Goal: Register for event/course

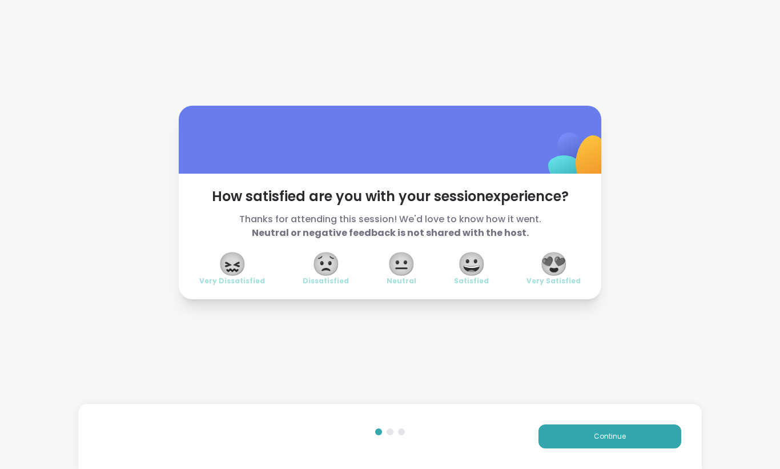
click at [610, 443] on button "Continue" at bounding box center [610, 436] width 143 height 24
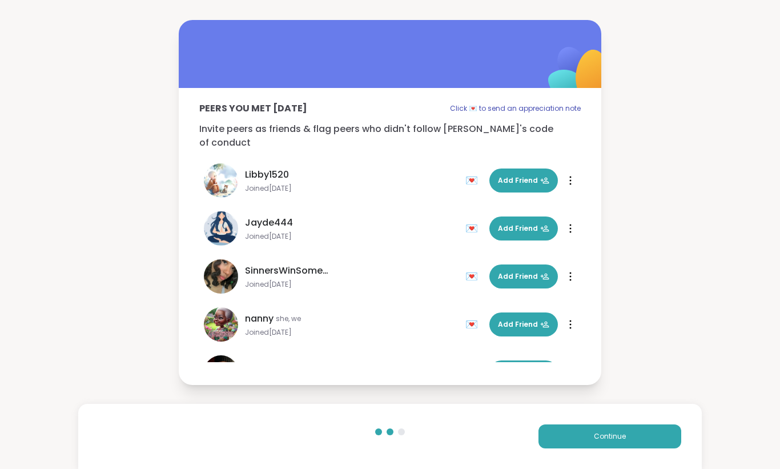
click at [610, 443] on button "Continue" at bounding box center [610, 436] width 143 height 24
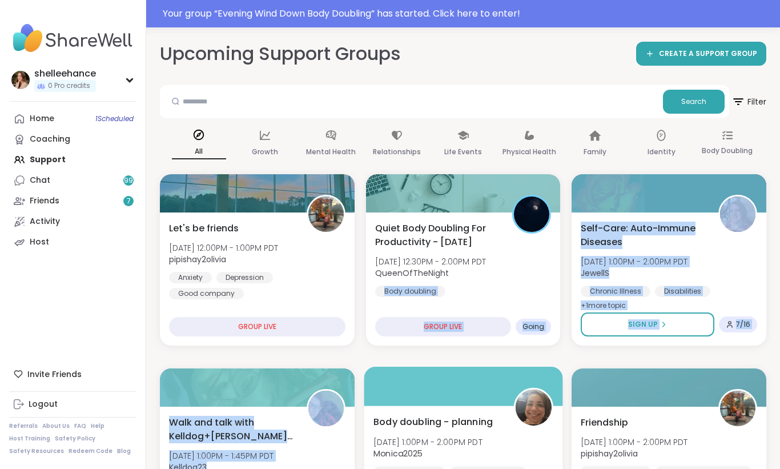
drag, startPoint x: 525, startPoint y: 287, endPoint x: 504, endPoint y: 368, distance: 83.9
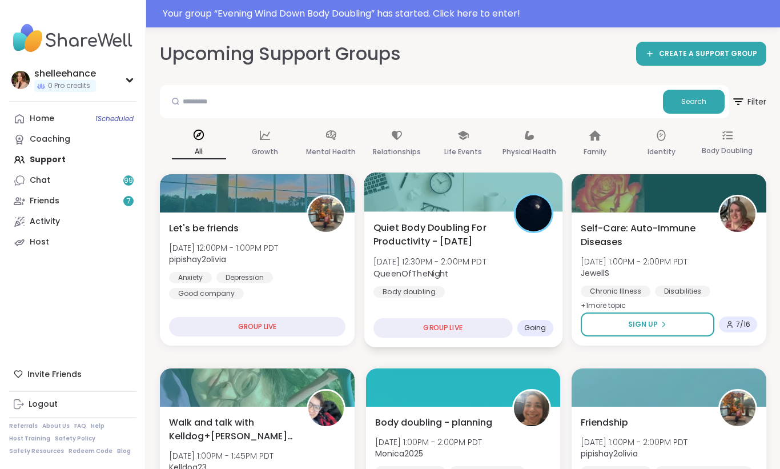
click at [525, 287] on div "Quiet Body Doubling For Productivity - Thursday Thu, Oct 09 | 12:30PM - 2:00PM …" at bounding box center [463, 258] width 180 height 77
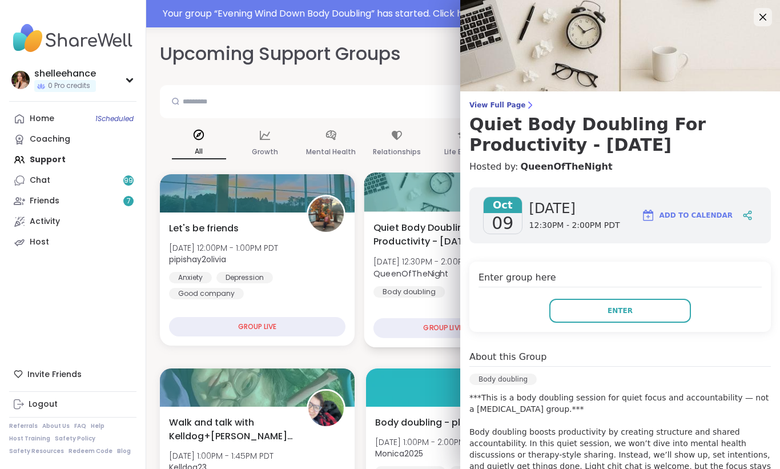
click at [447, 309] on div "Quiet Body Doubling For Productivity - Thursday Thu, Oct 09 | 12:30PM - 2:00PM …" at bounding box center [463, 279] width 198 height 136
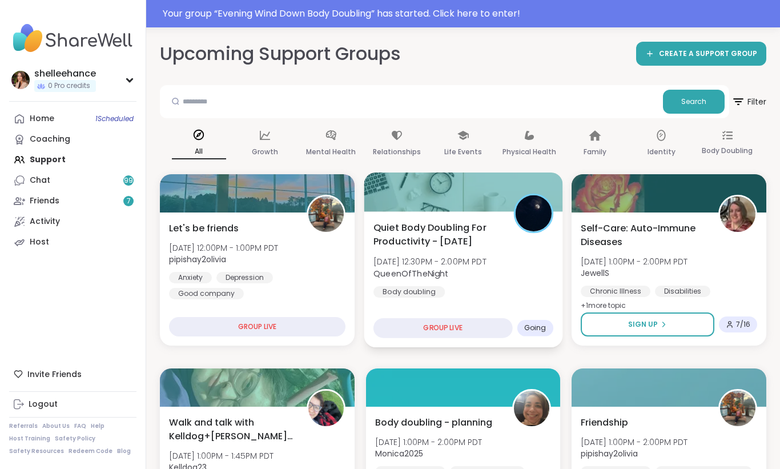
click at [497, 304] on div "Quiet Body Doubling For Productivity - Thursday Thu, Oct 09 | 12:30PM - 2:00PM …" at bounding box center [463, 279] width 198 height 136
click at [452, 300] on div "Quiet Body Doubling For Productivity - Thursday Thu, Oct 09 | 12:30PM - 2:00PM …" at bounding box center [463, 279] width 198 height 136
click at [523, 304] on div "Quiet Body Doubling For Productivity - Thursday Thu, Oct 09 | 12:30PM - 2:00PM …" at bounding box center [463, 279] width 198 height 136
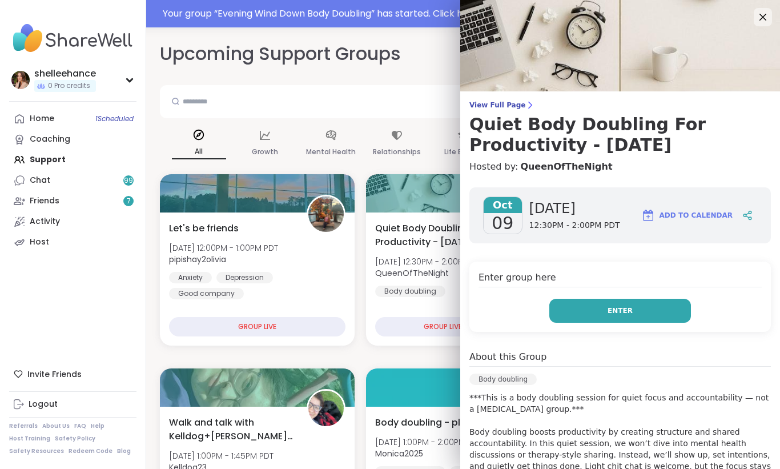
click at [574, 310] on button "Enter" at bounding box center [620, 311] width 142 height 24
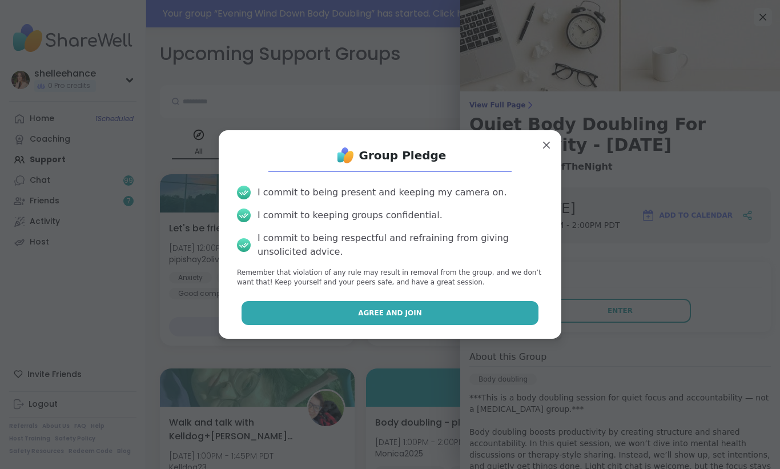
click at [344, 306] on button "Agree and Join" at bounding box center [391, 313] width 298 height 24
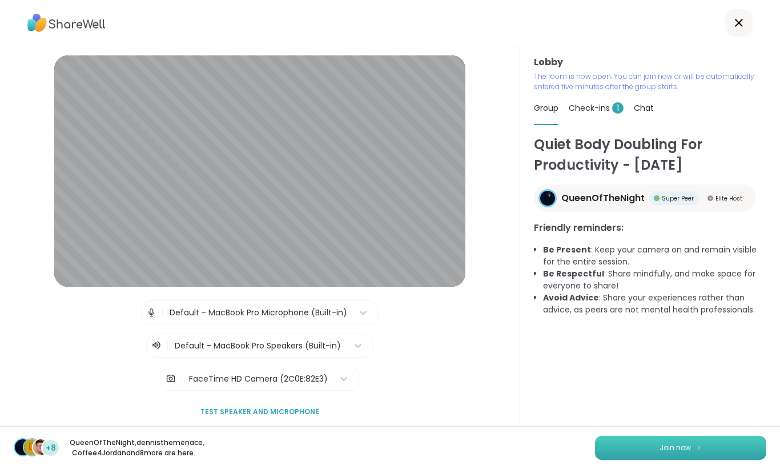
click at [670, 449] on span "Join now" at bounding box center [675, 448] width 31 height 10
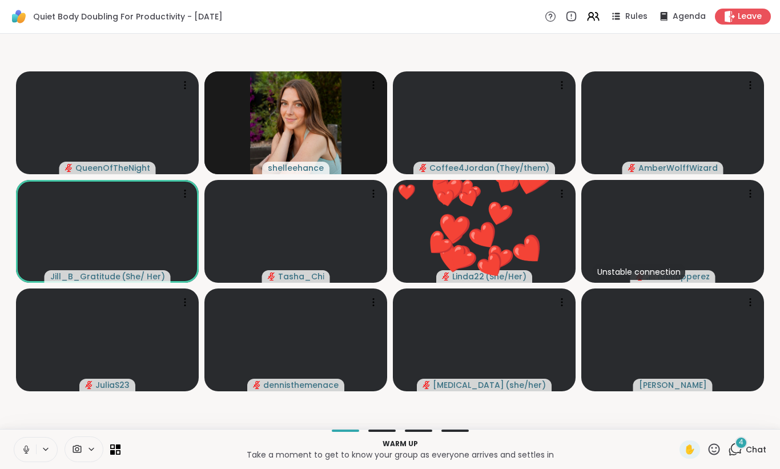
click at [23, 451] on icon at bounding box center [26, 449] width 10 height 10
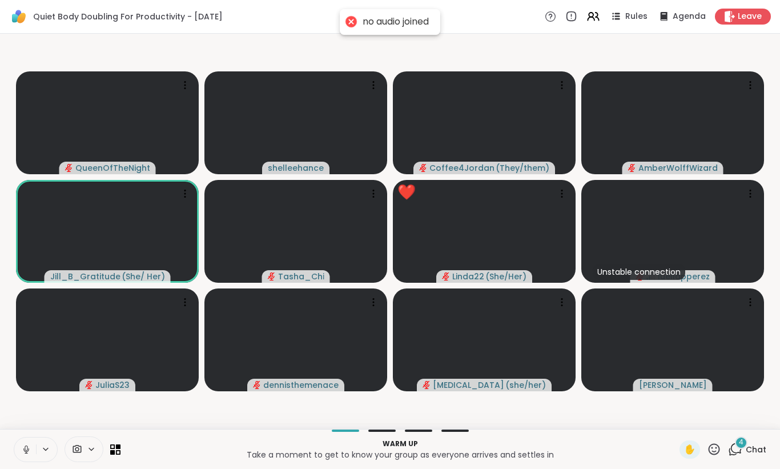
click at [23, 451] on icon at bounding box center [26, 449] width 10 height 10
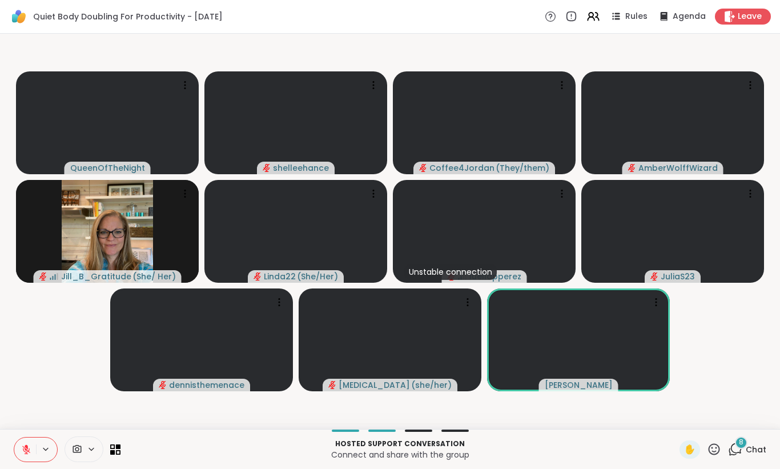
click at [709, 372] on video-player-container "QueenOfTheNight shelleehance Coffee4Jordan ( They/them ) AmberWolffWizard Jill_…" at bounding box center [390, 231] width 766 height 386
click at [765, 451] on span "Chat" at bounding box center [756, 449] width 21 height 11
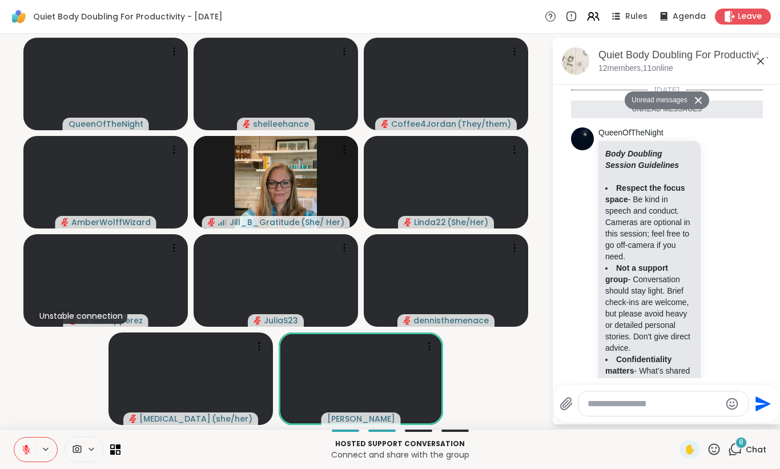
scroll to position [1624, 0]
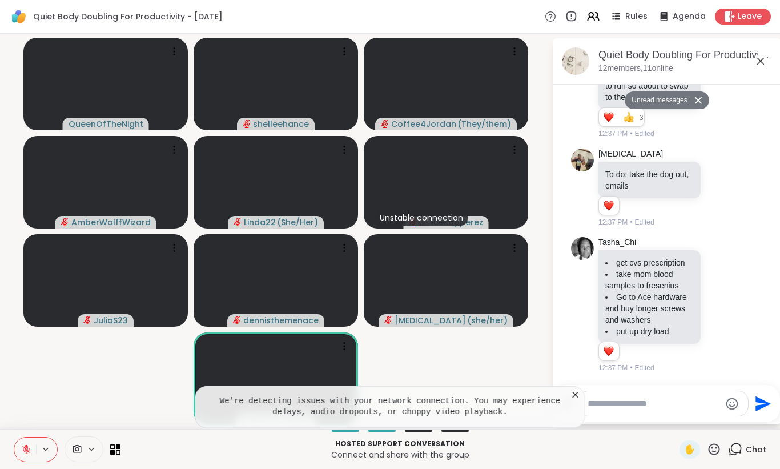
click at [757, 62] on icon at bounding box center [761, 61] width 14 height 14
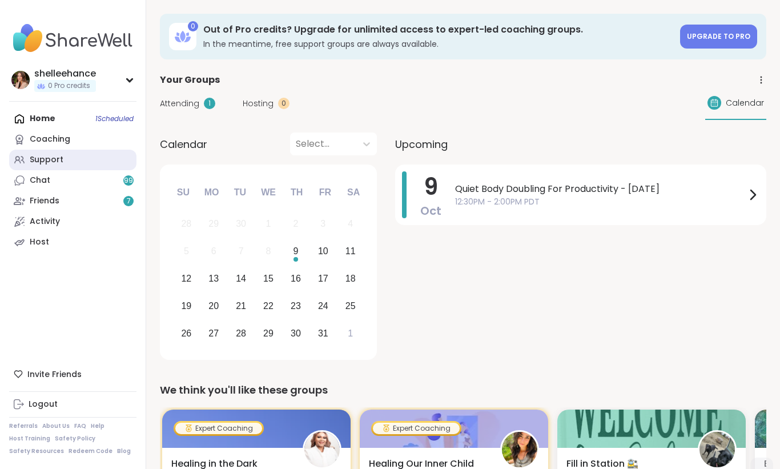
click at [102, 164] on link "Support" at bounding box center [72, 160] width 127 height 21
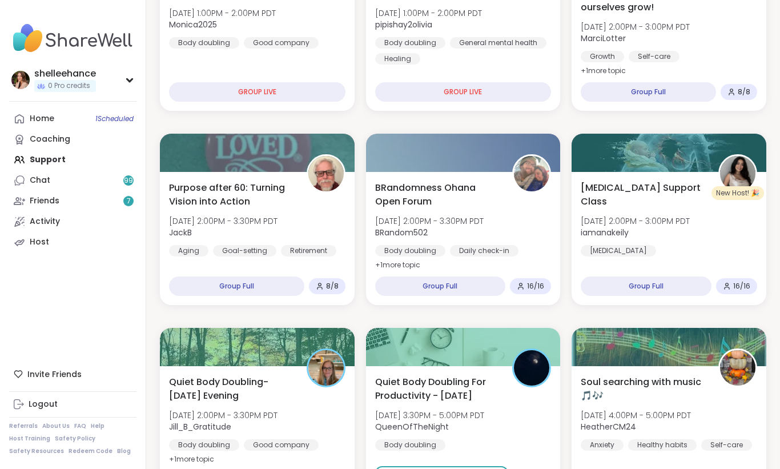
scroll to position [460, 0]
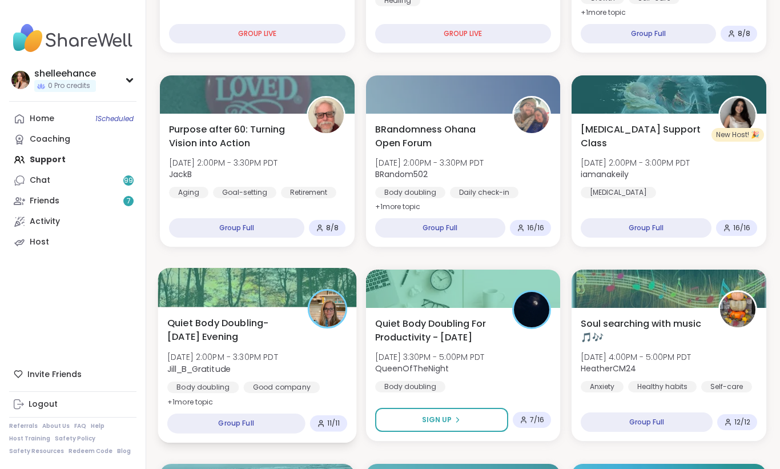
click at [339, 367] on div "Quiet Body Doubling- [DATE] Evening [DATE] 2:00PM - 3:30PM PDT Jill_B_Gratitude…" at bounding box center [257, 362] width 180 height 93
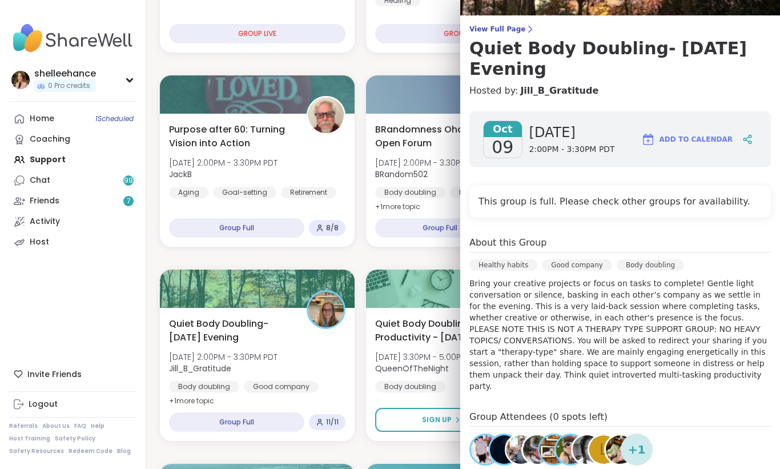
scroll to position [82, 0]
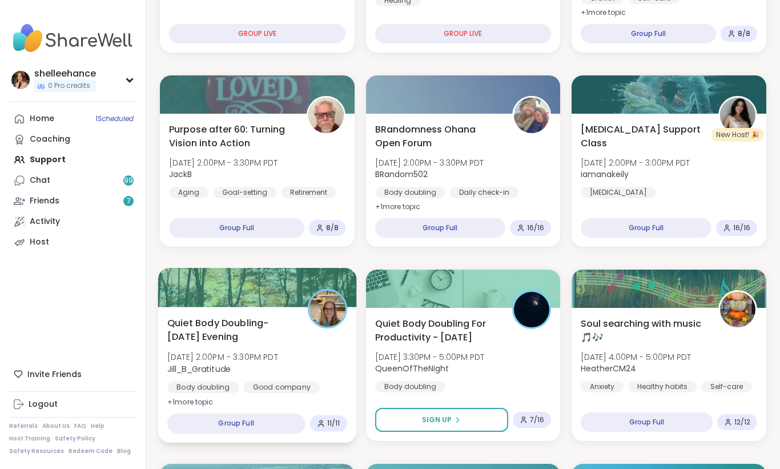
click at [314, 369] on div "Quiet Body Doubling- [DATE] Evening [DATE] 2:00PM - 3:30PM PDT Jill_B_Gratitude…" at bounding box center [257, 362] width 180 height 93
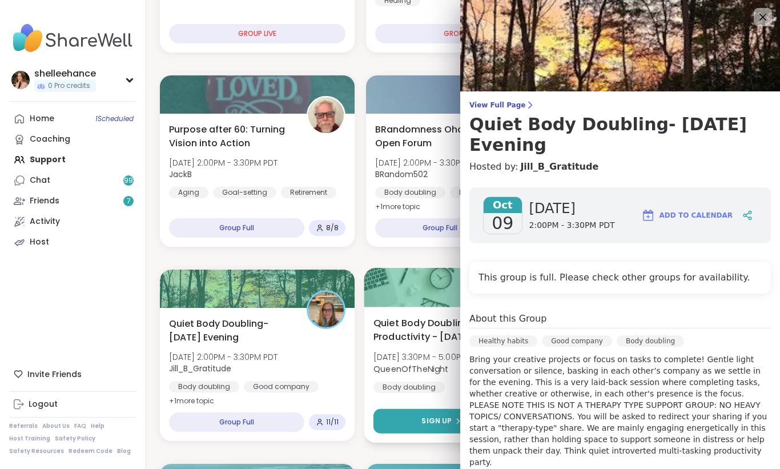
click at [399, 413] on button "Sign Up" at bounding box center [441, 421] width 136 height 25
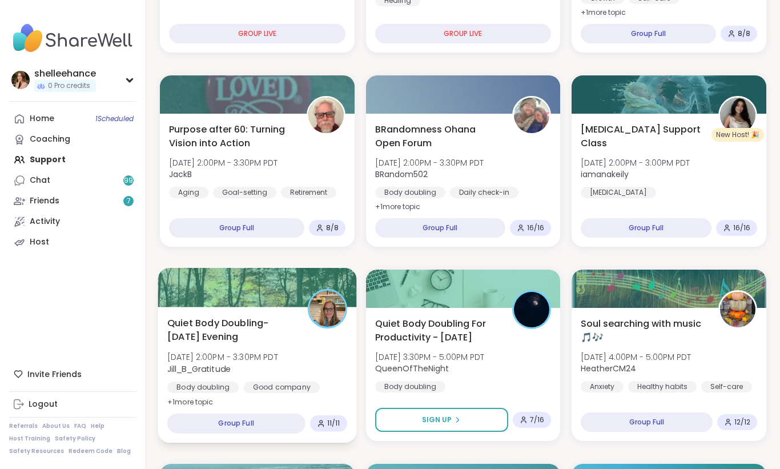
click at [310, 380] on div "Quiet Body Doubling- [DATE] Evening [DATE] 2:00PM - 3:30PM PDT Jill_B_Gratitude…" at bounding box center [257, 362] width 180 height 93
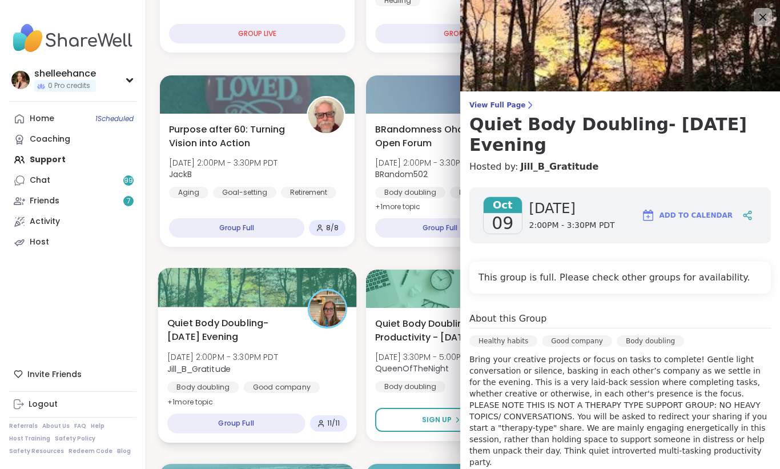
click at [322, 347] on div "Quiet Body Doubling- [DATE] Evening [DATE] 2:00PM - 3:30PM PDT Jill_B_Gratitude…" at bounding box center [257, 362] width 180 height 93
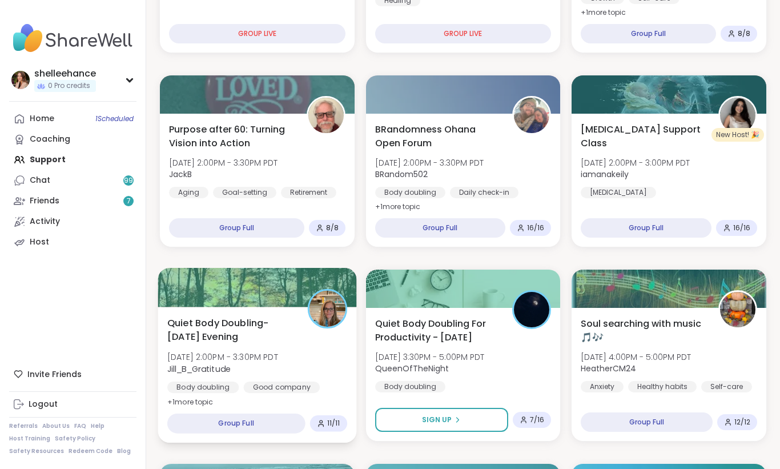
click at [322, 347] on div "Quiet Body Doubling- [DATE] Evening [DATE] 2:00PM - 3:30PM PDT Jill_B_Gratitude…" at bounding box center [257, 362] width 180 height 93
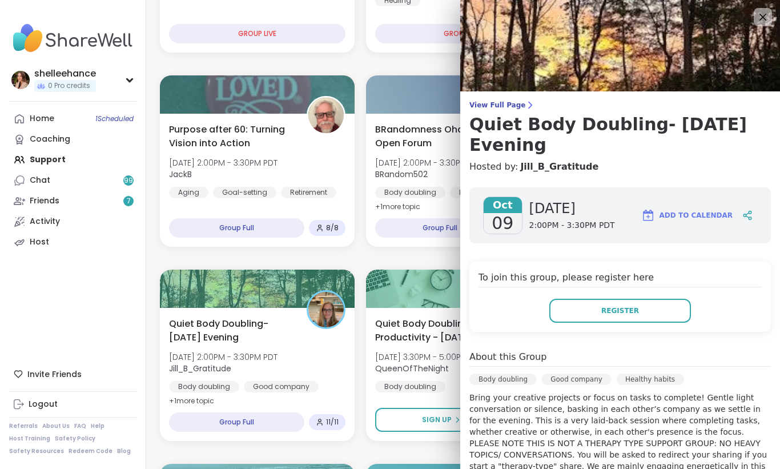
scroll to position [21, 0]
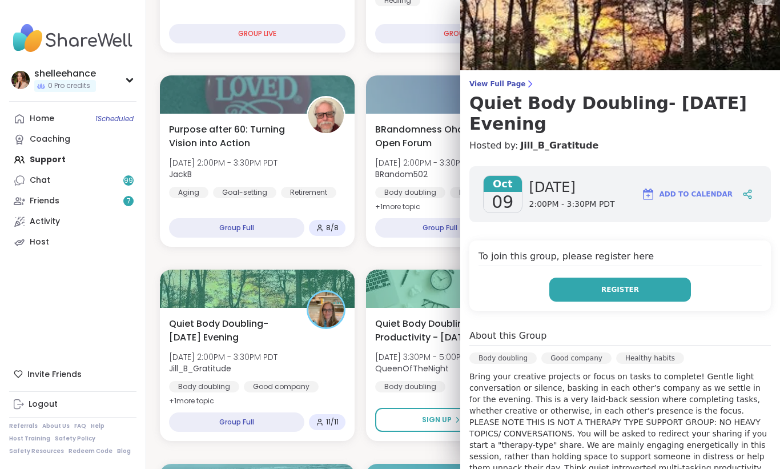
click at [620, 296] on button "Register" at bounding box center [620, 290] width 142 height 24
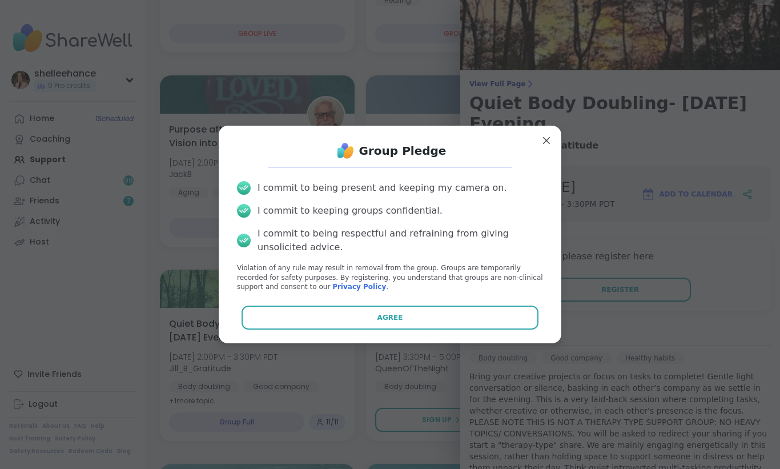
click at [352, 316] on button "Agree" at bounding box center [391, 318] width 298 height 24
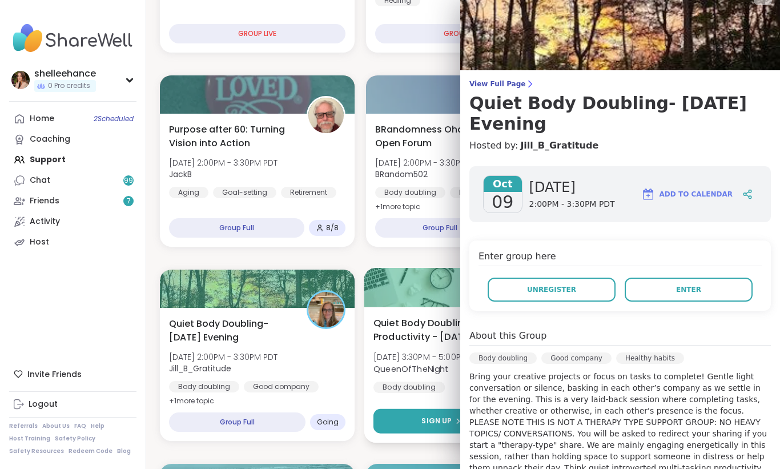
click at [403, 425] on button "Sign Up" at bounding box center [441, 421] width 136 height 25
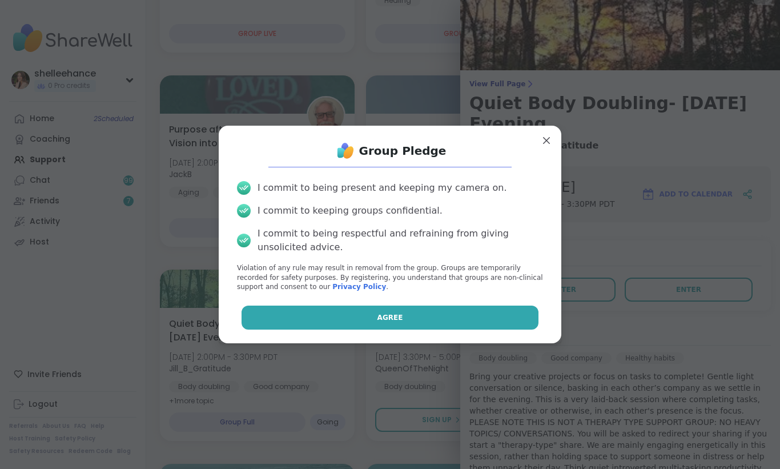
click at [346, 311] on button "Agree" at bounding box center [391, 318] width 298 height 24
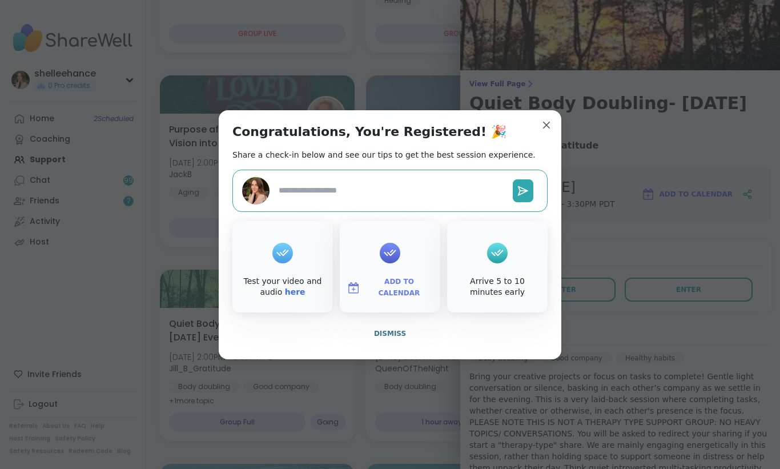
type textarea "*"
